Goal: Navigation & Orientation: Find specific page/section

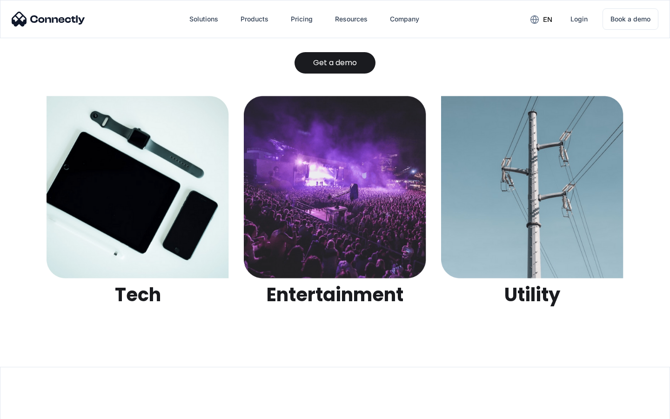
scroll to position [2936, 0]
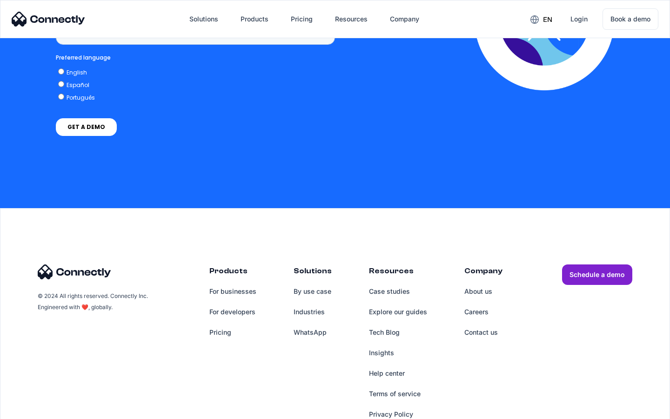
scroll to position [706, 0]
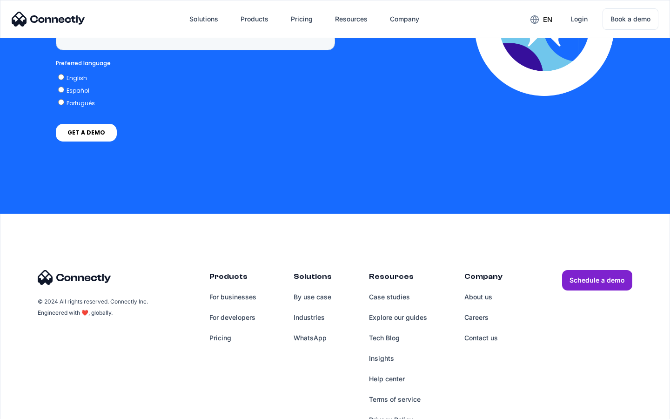
scroll to position [2370, 0]
